Goal: Information Seeking & Learning: Learn about a topic

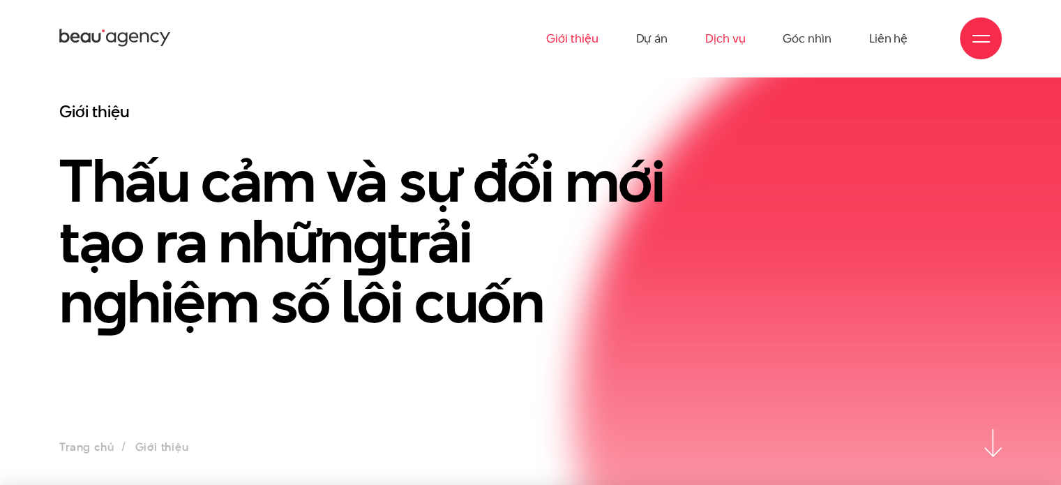
click at [733, 38] on link "Dịch vụ" at bounding box center [725, 38] width 40 height 77
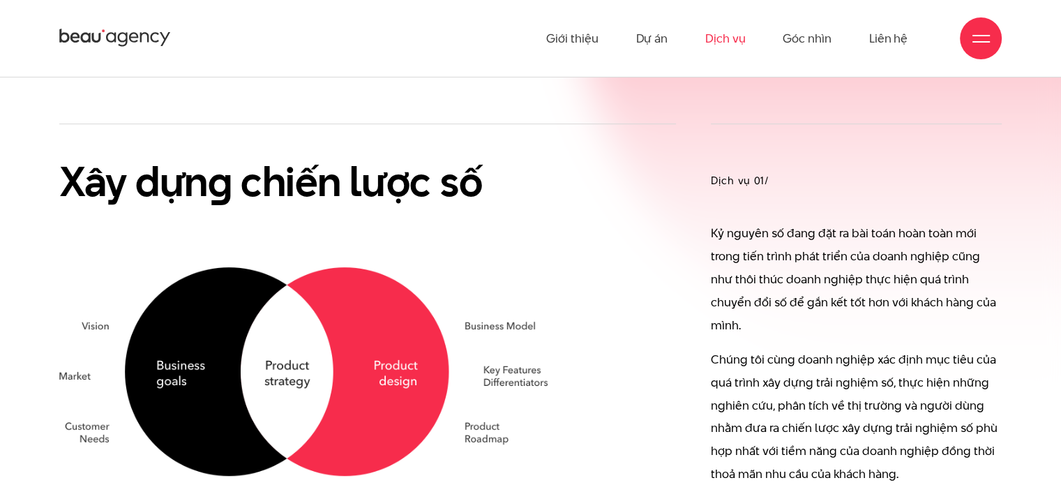
scroll to position [698, 0]
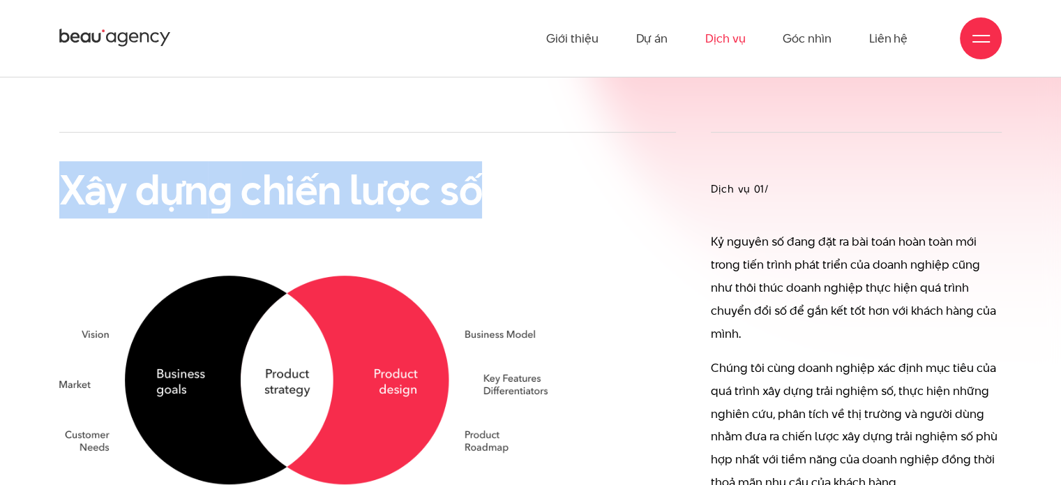
drag, startPoint x: 53, startPoint y: 197, endPoint x: 477, endPoint y: 185, distance: 424.4
click at [477, 185] on div "Xây dựn g chiến lược số" at bounding box center [368, 375] width 652 height 486
click at [477, 185] on h2 "Xây dựn g chiến lược số" at bounding box center [303, 189] width 488 height 45
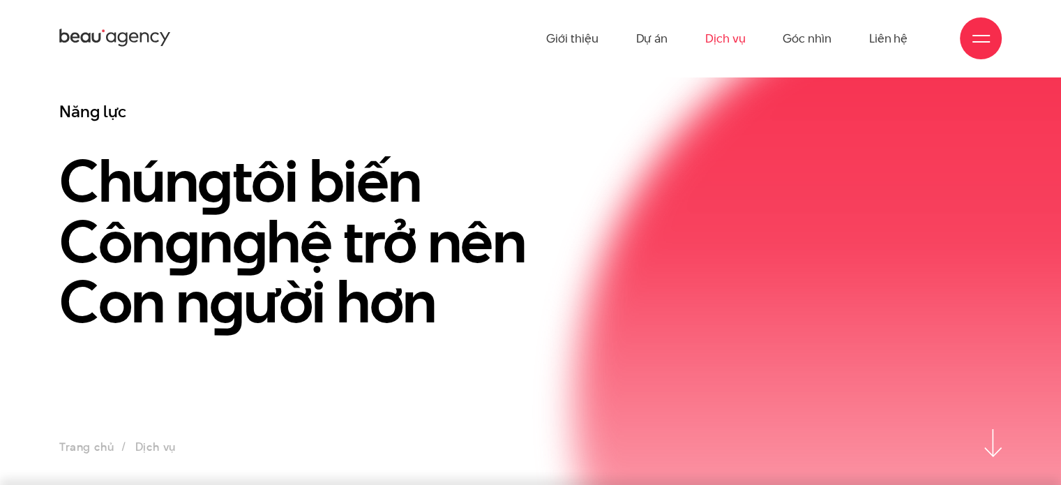
scroll to position [279, 0]
